Goal: Find specific page/section: Find specific page/section

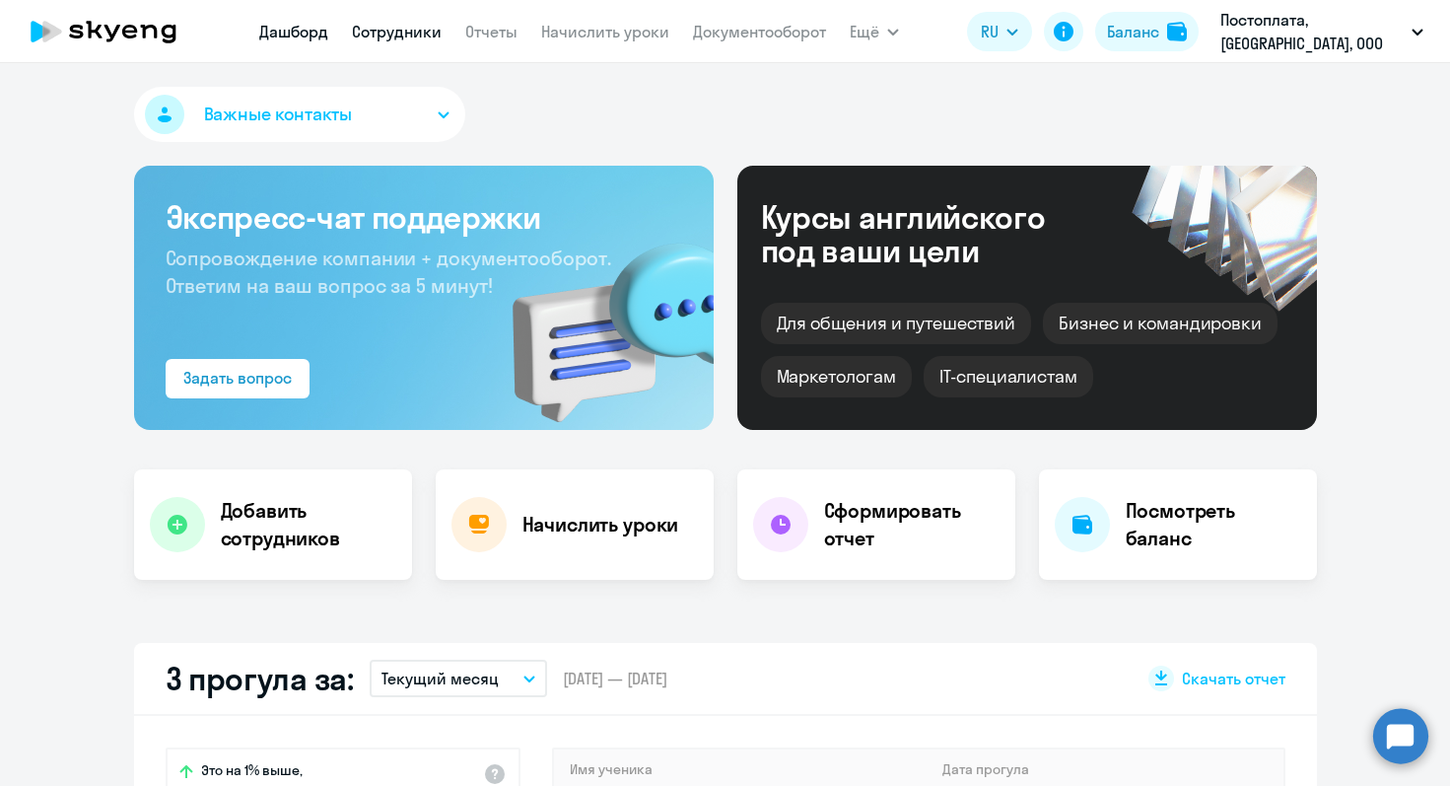
click at [410, 28] on link "Сотрудники" at bounding box center [397, 32] width 90 height 20
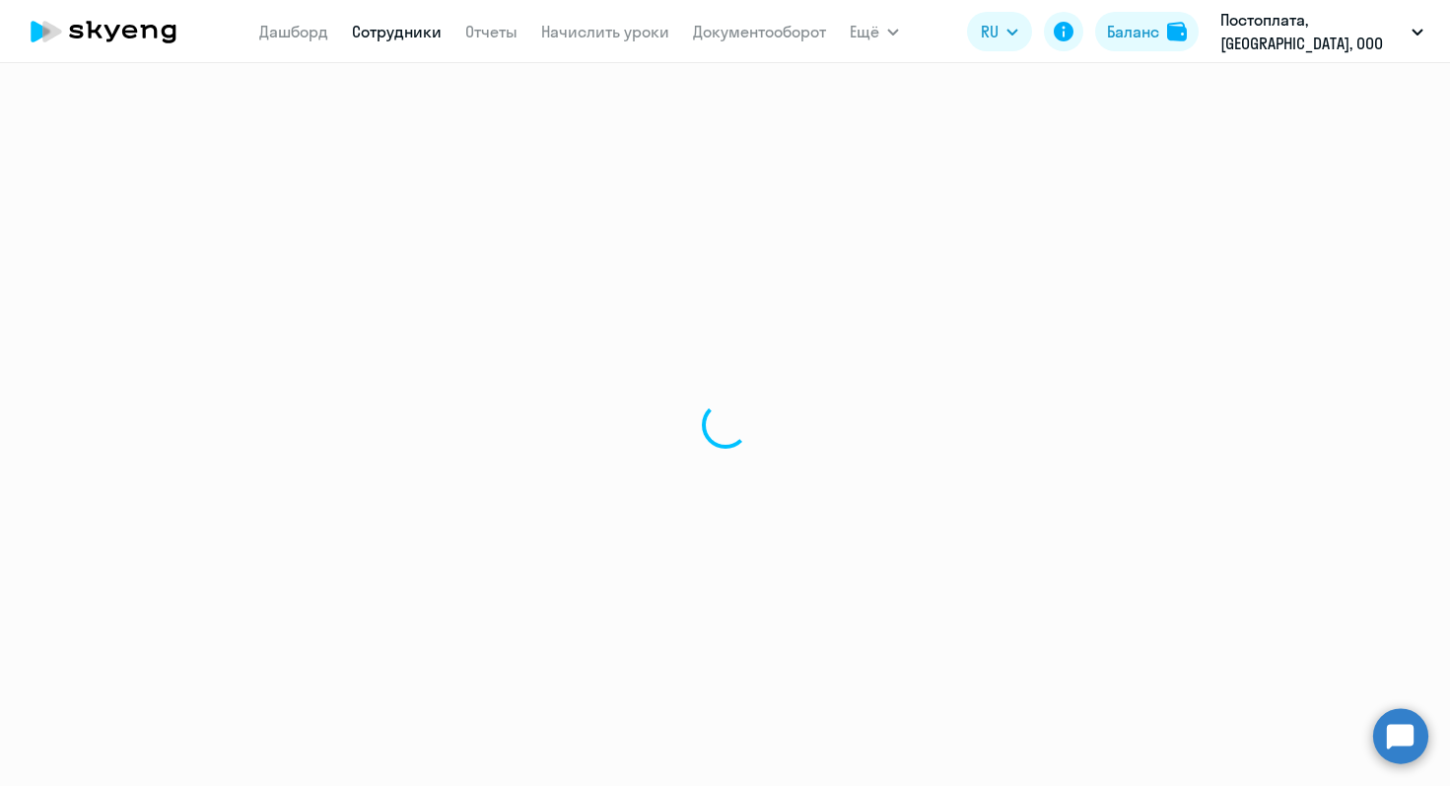
select select "30"
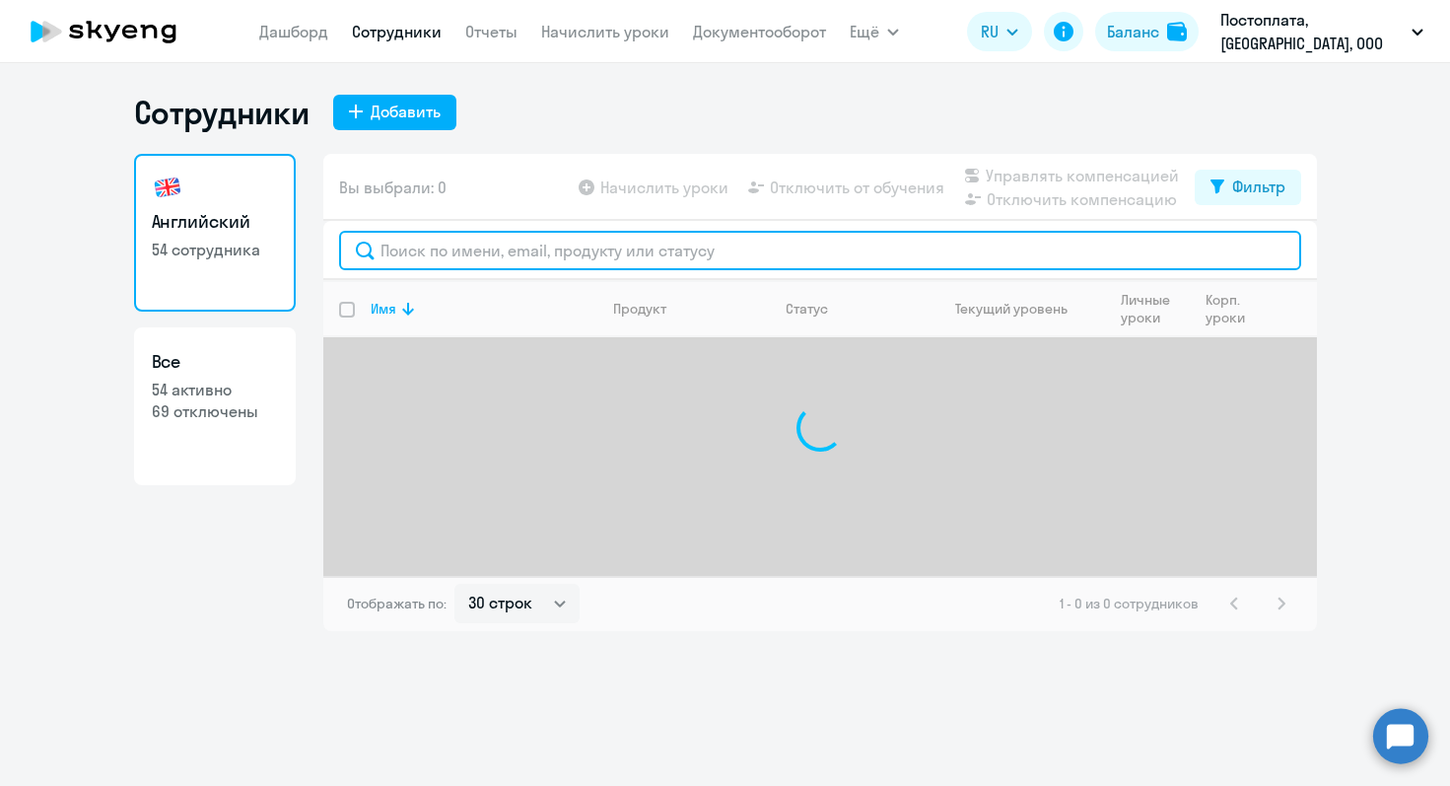
click at [462, 250] on input "text" at bounding box center [820, 250] width 962 height 39
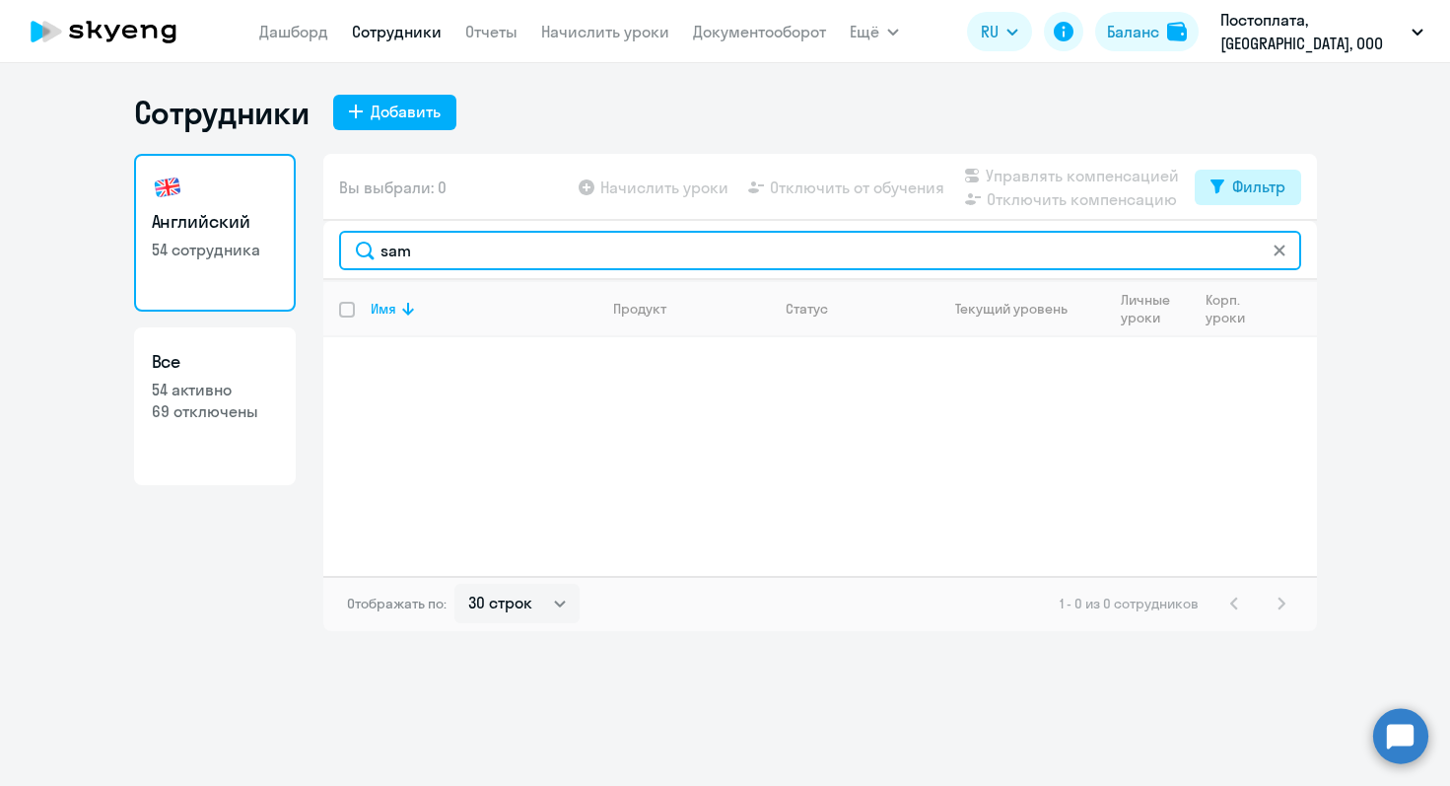
type input "sam"
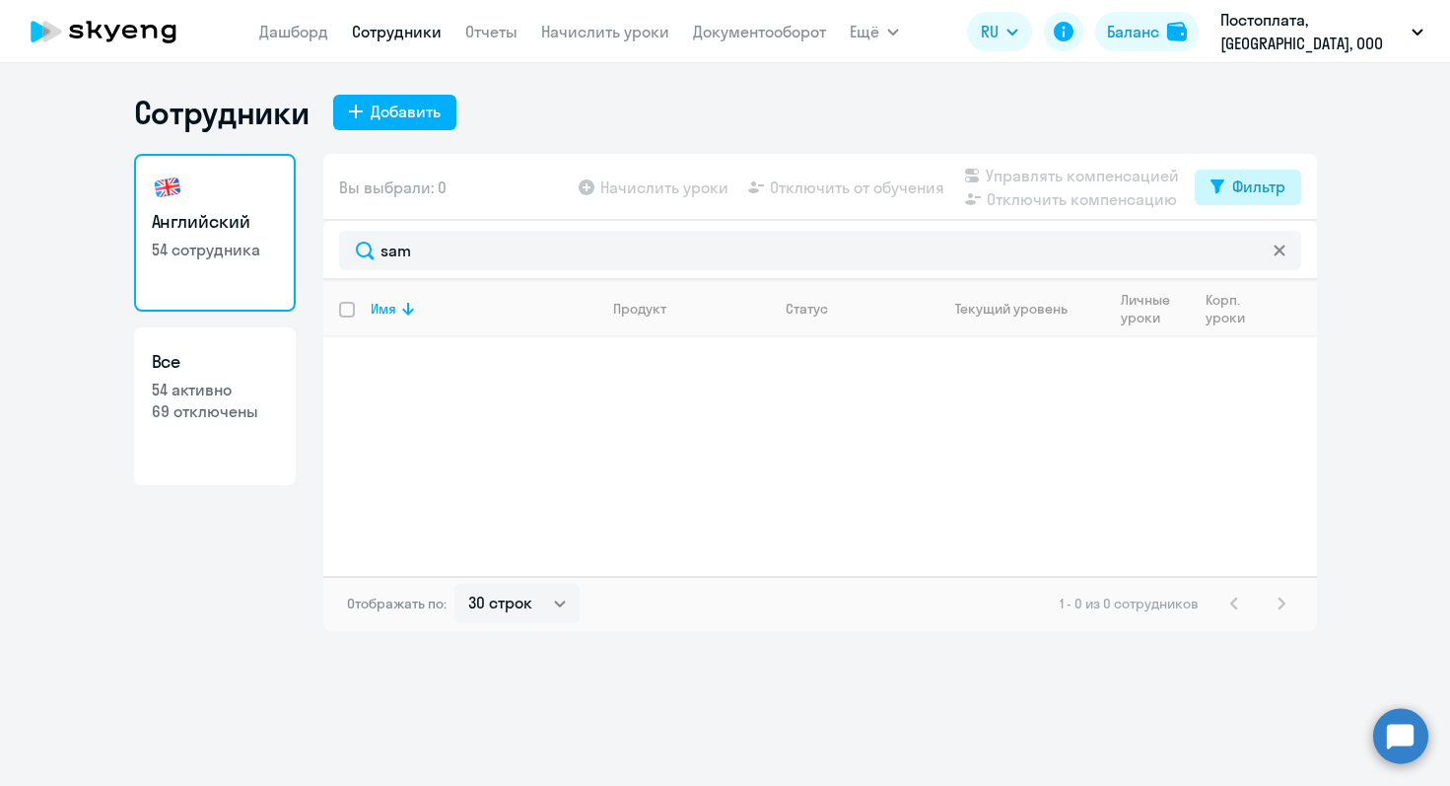
click at [1234, 171] on button "Фильтр" at bounding box center [1248, 187] width 106 height 35
click at [1271, 241] on label at bounding box center [1269, 251] width 34 height 24
click at [1252, 250] on input "checkbox" at bounding box center [1251, 250] width 1 height 1
checkbox input "true"
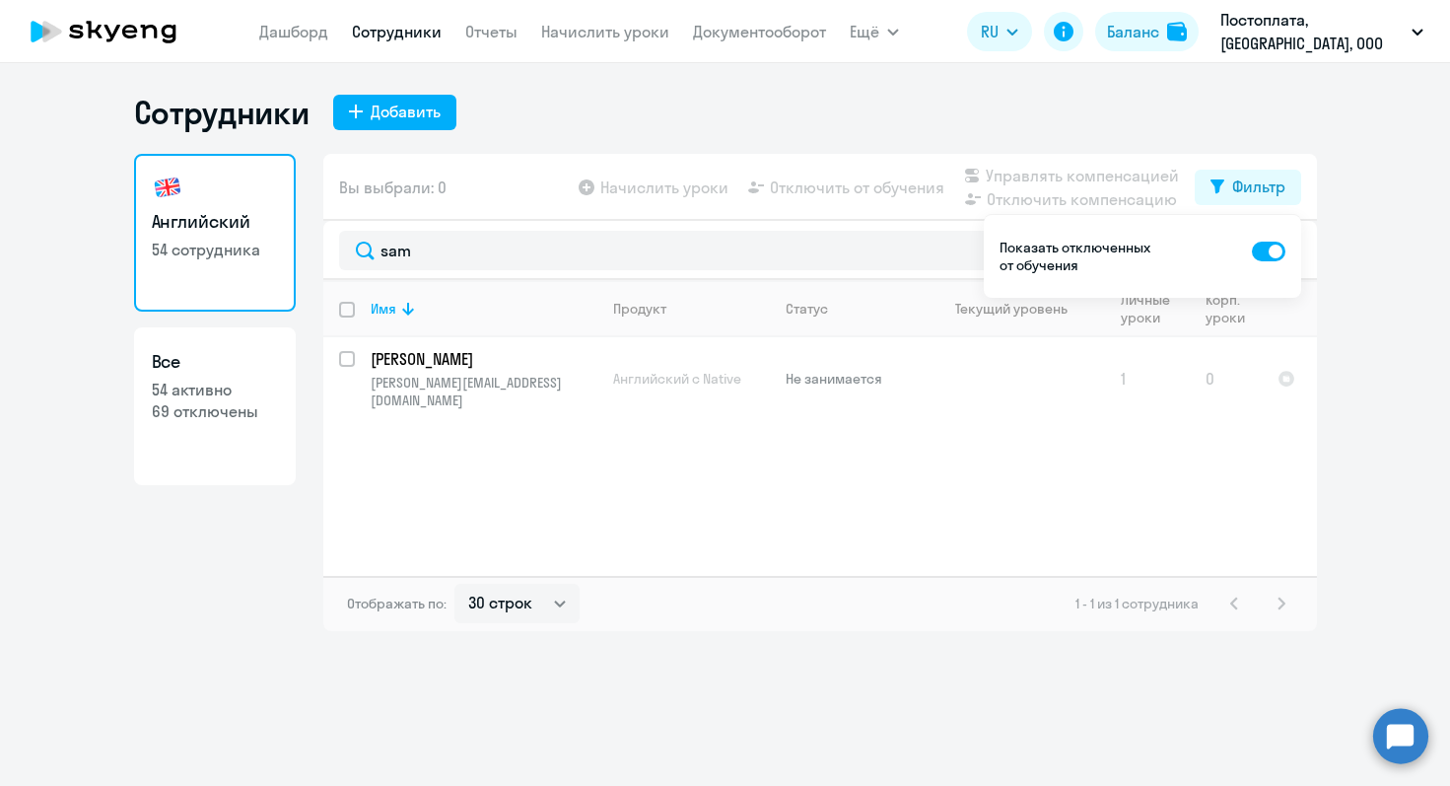
click at [772, 546] on div "Имя Продукт Статус Текущий уровень Личные уроки Корп. уроки [PERSON_NAME] Valer…" at bounding box center [820, 428] width 994 height 296
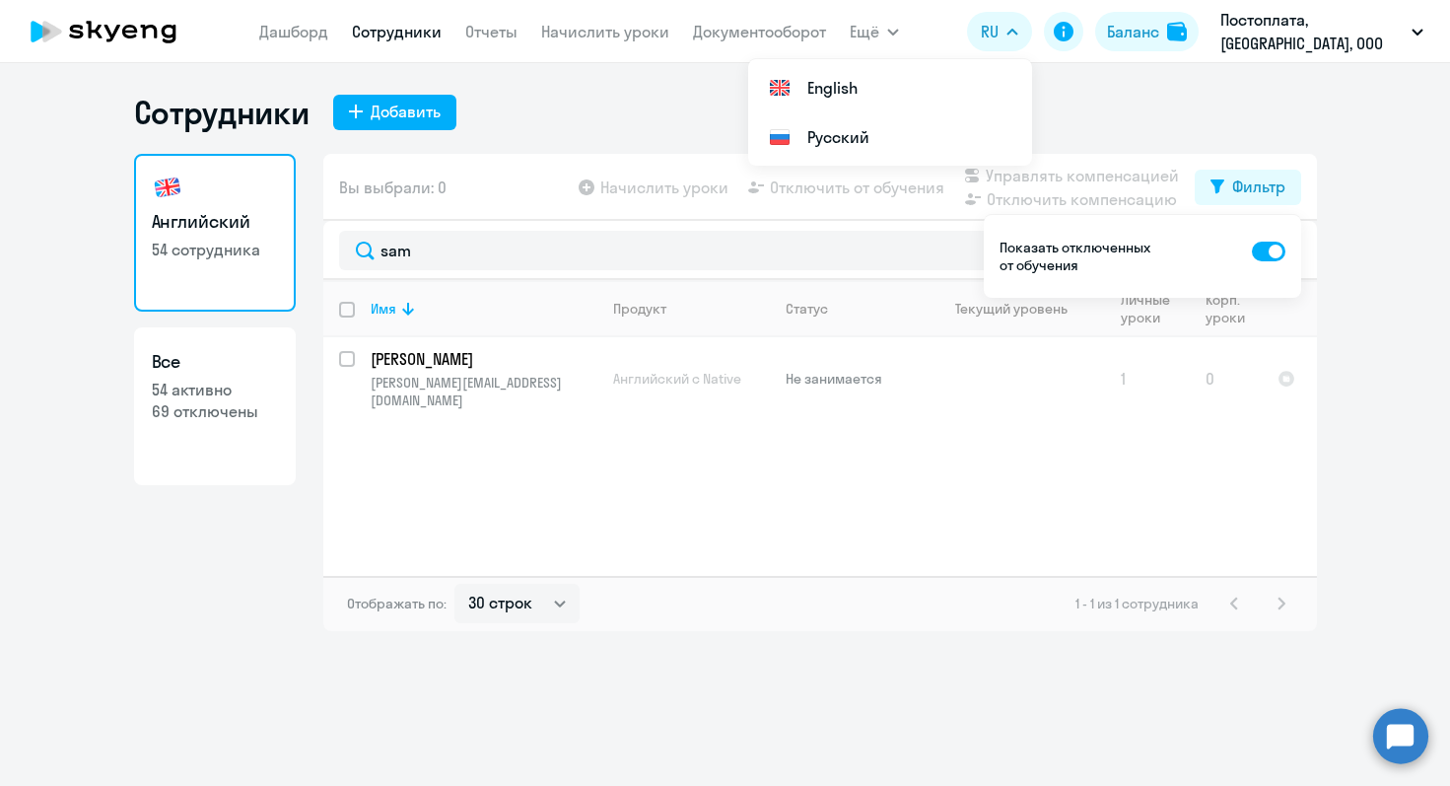
click at [1248, 100] on div "Сотрудники Добавить" at bounding box center [725, 112] width 1183 height 39
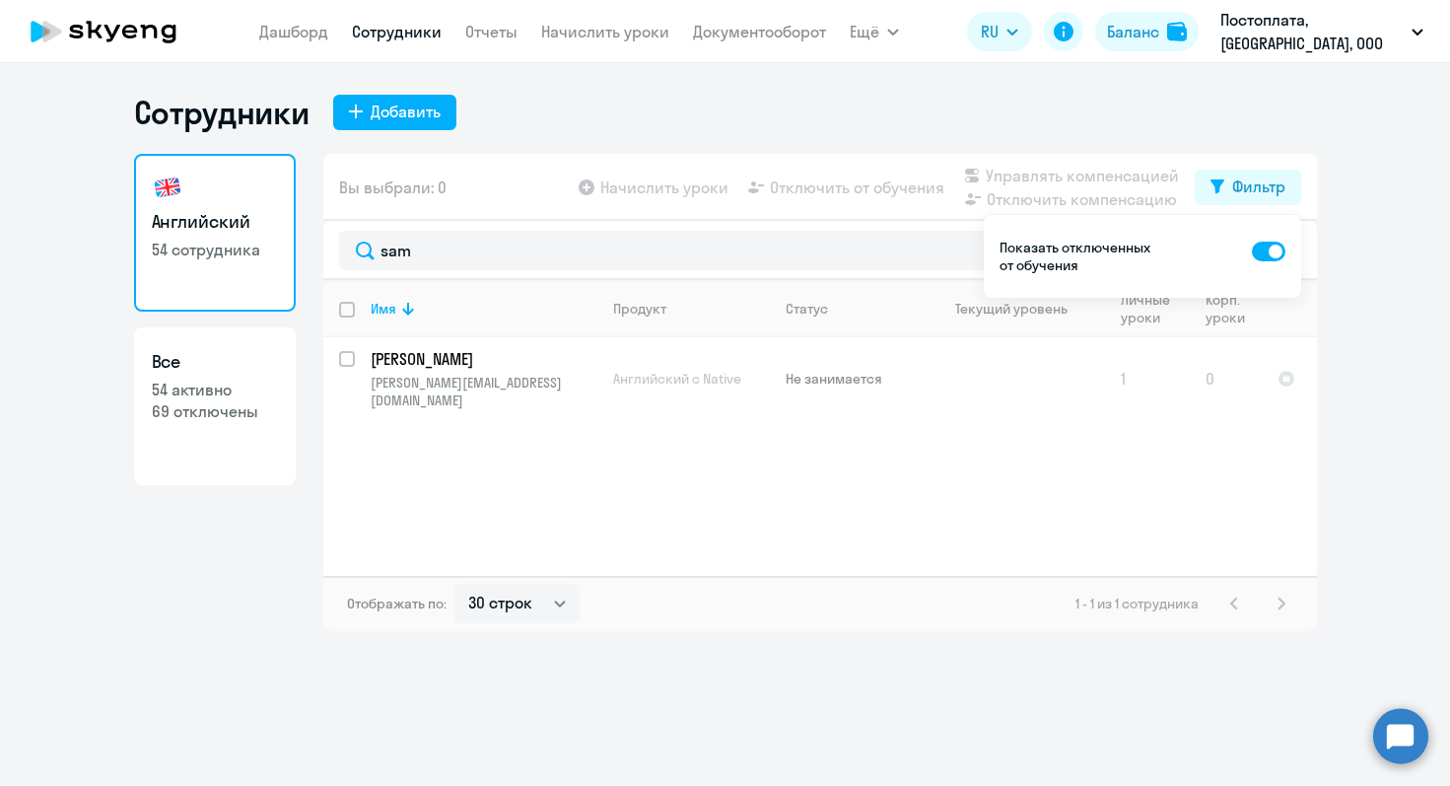
click at [110, 29] on icon at bounding box center [104, 31] width 174 height 49
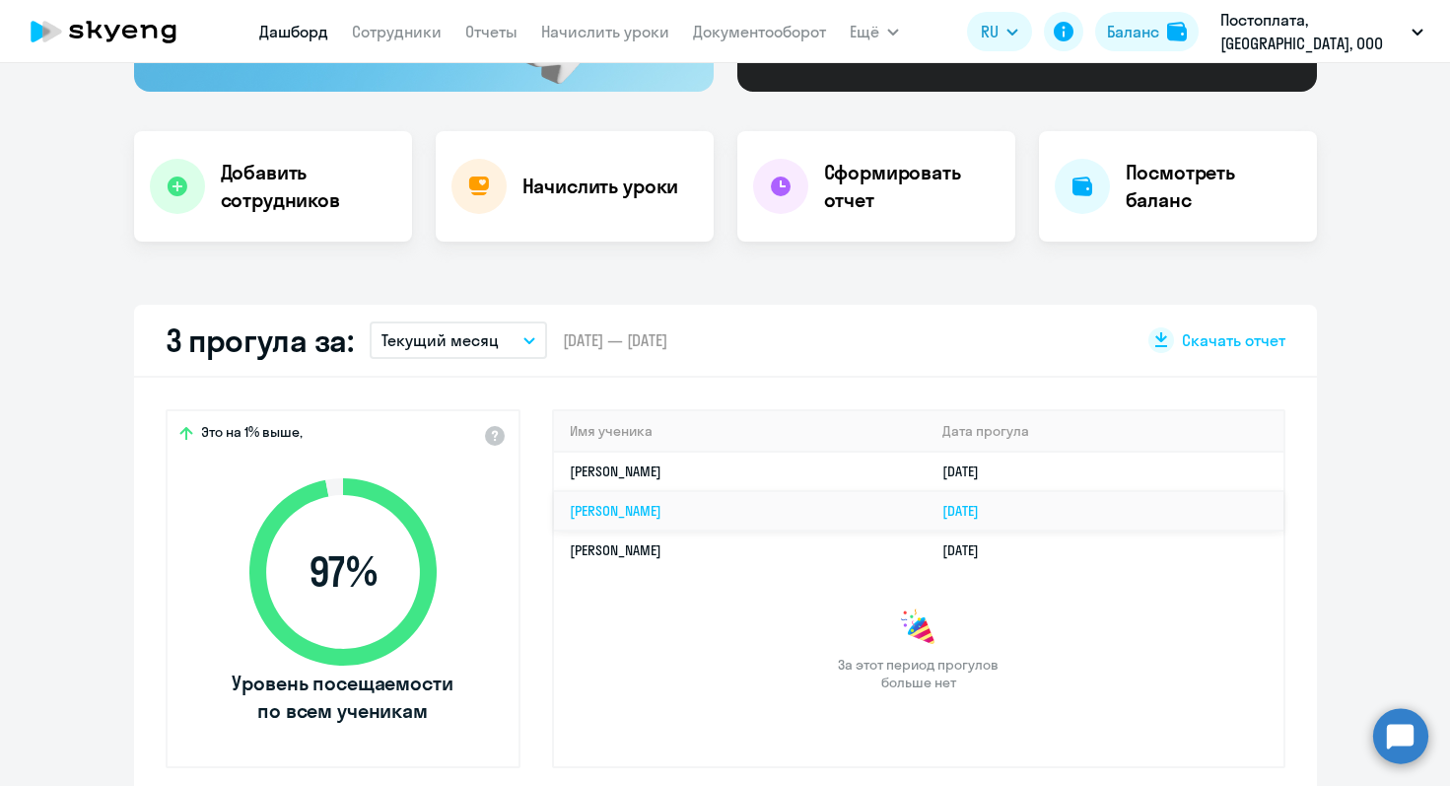
scroll to position [341, 0]
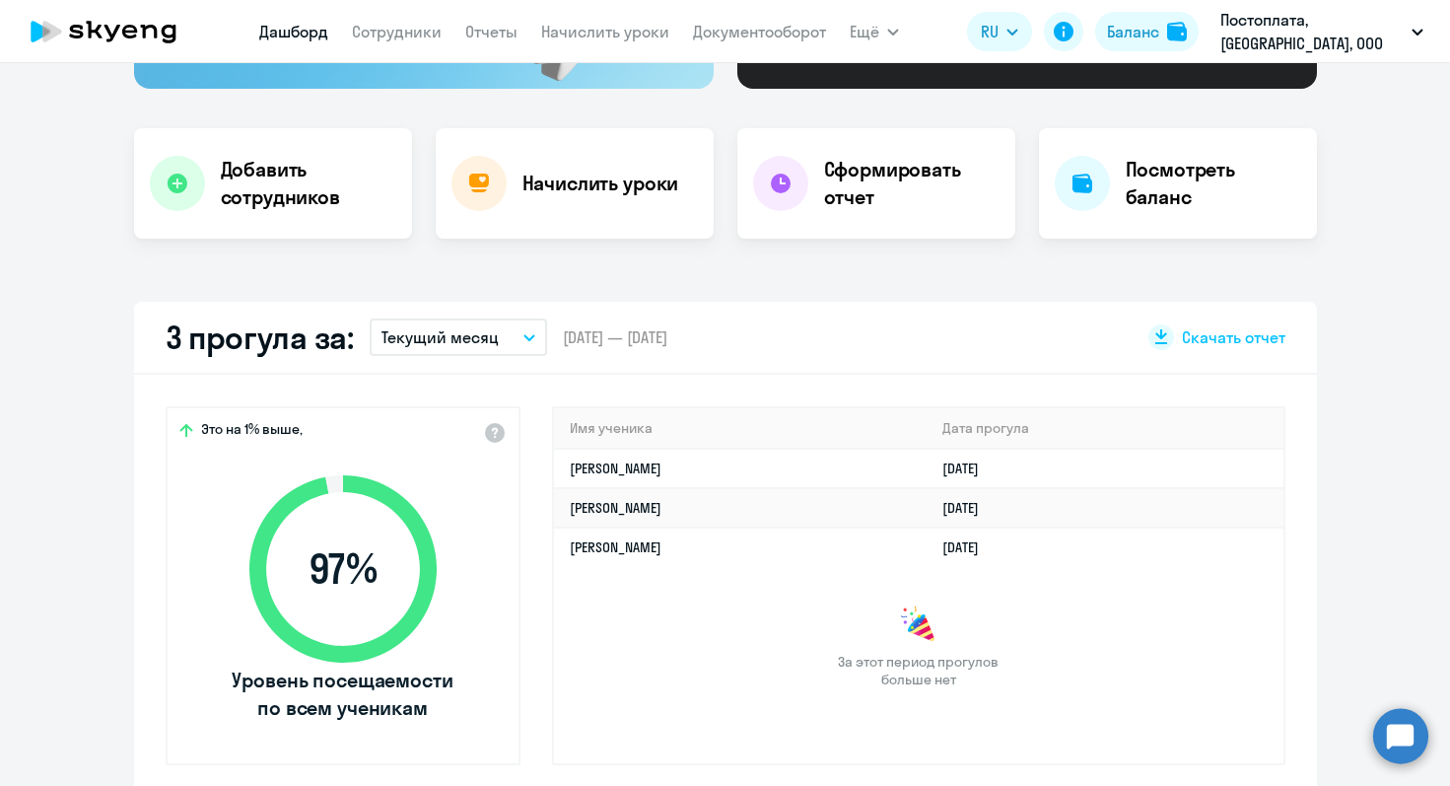
select select "30"
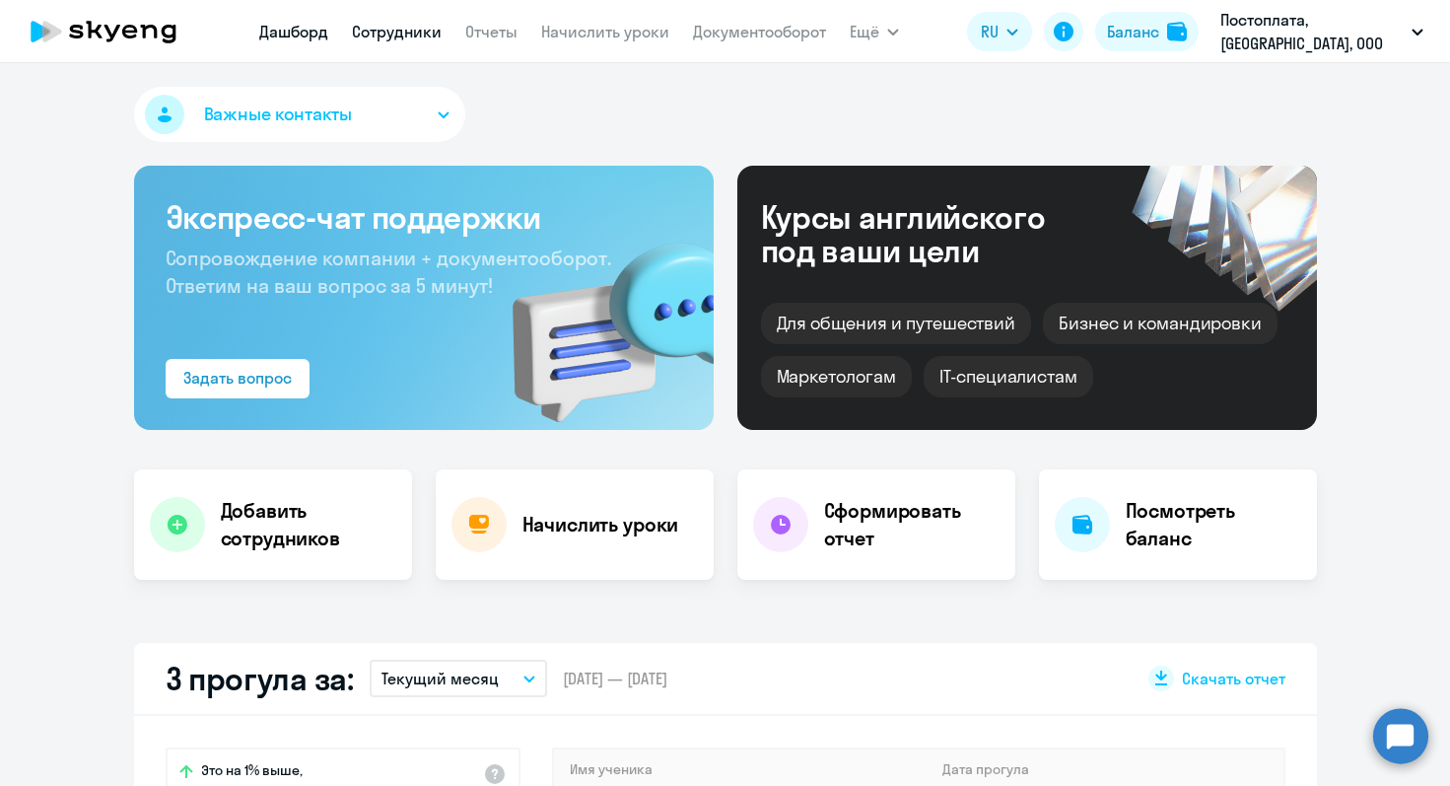
scroll to position [0, 0]
click at [439, 35] on link "Сотрудники" at bounding box center [397, 32] width 90 height 20
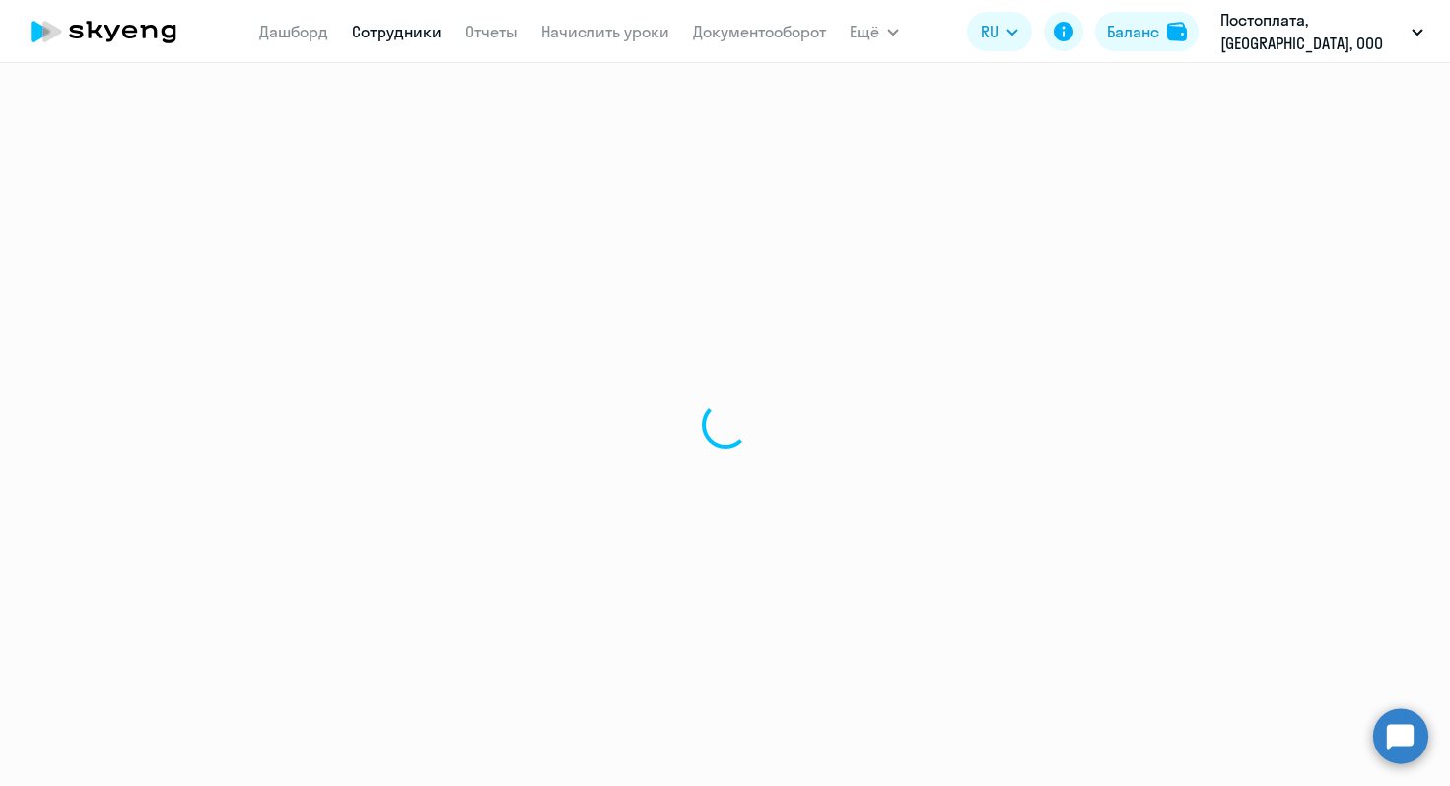
select select "30"
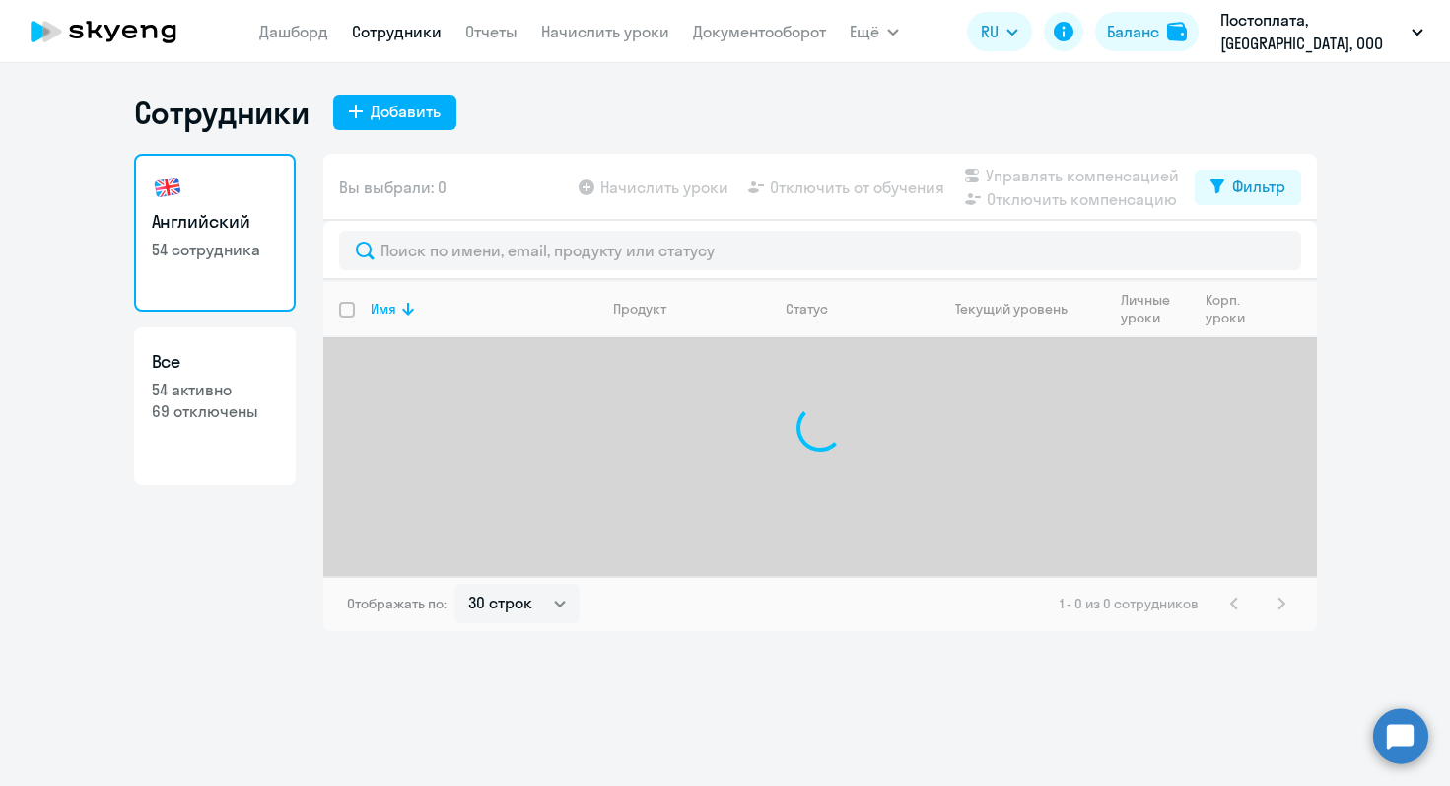
select select "30"
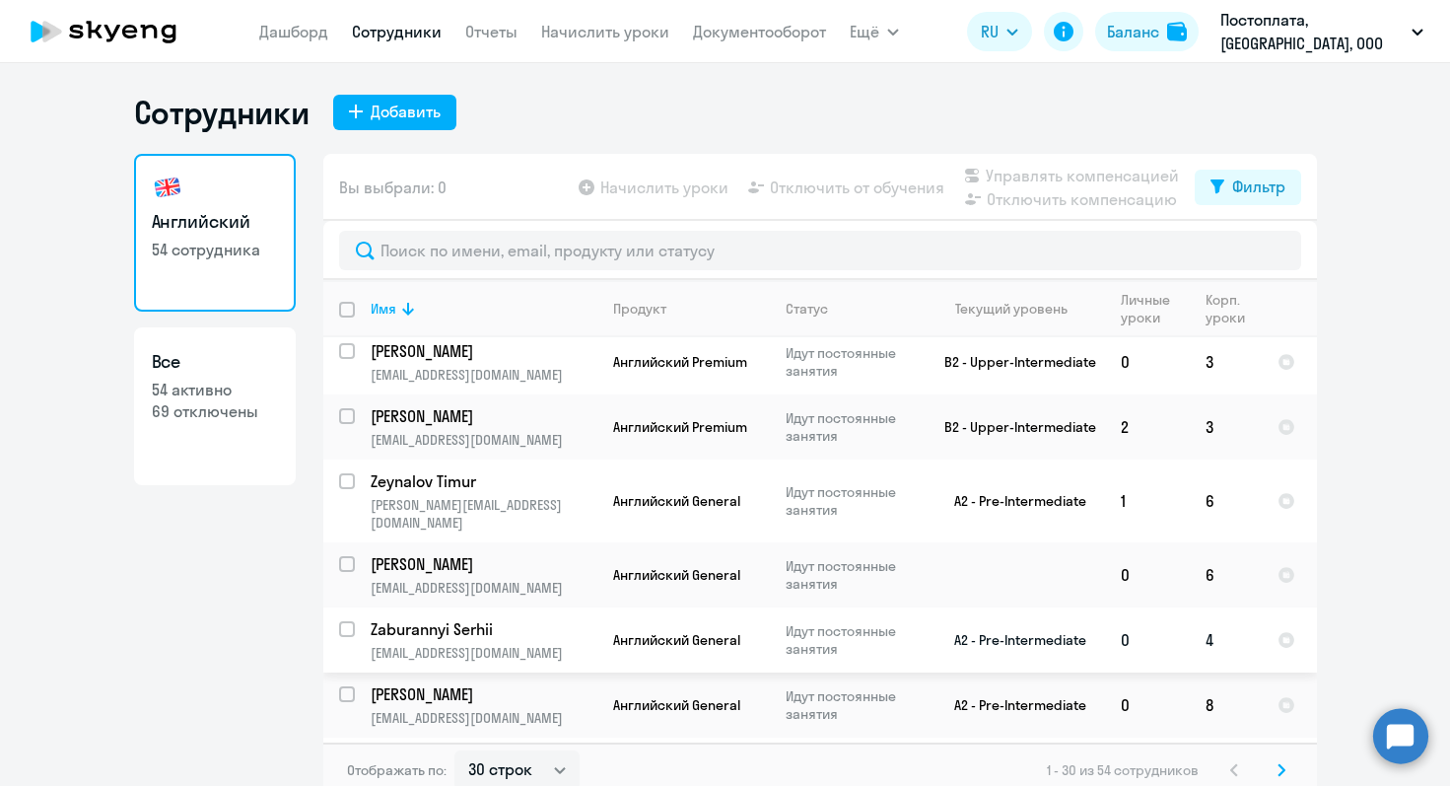
scroll to position [775, 0]
